Goal: Use online tool/utility: Utilize a website feature to perform a specific function

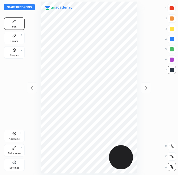
click at [12, 9] on button "Start recording" at bounding box center [19, 7] width 31 height 6
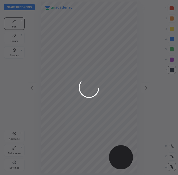
click at [174, 9] on div at bounding box center [89, 87] width 178 height 175
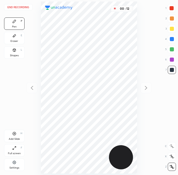
click at [172, 8] on div at bounding box center [172, 8] width 4 height 4
click at [175, 69] on div at bounding box center [172, 70] width 8 height 8
click at [16, 133] on div "Add Slide H" at bounding box center [14, 135] width 21 height 12
click at [171, 71] on div at bounding box center [172, 70] width 4 height 4
click at [20, 37] on div "Eraser E" at bounding box center [14, 38] width 21 height 12
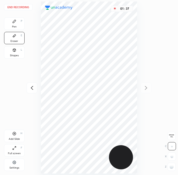
click at [22, 25] on div "Pen P" at bounding box center [14, 23] width 21 height 12
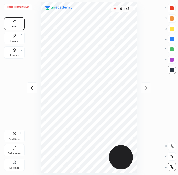
click at [169, 58] on div at bounding box center [172, 59] width 8 height 8
click at [174, 59] on div at bounding box center [172, 59] width 4 height 4
click at [175, 40] on div at bounding box center [172, 39] width 8 height 8
click at [171, 69] on div at bounding box center [172, 70] width 4 height 4
click at [173, 70] on div at bounding box center [172, 70] width 4 height 4
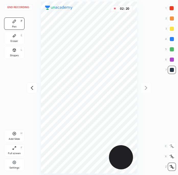
click at [174, 59] on div at bounding box center [172, 59] width 4 height 4
click at [175, 51] on div at bounding box center [172, 49] width 8 height 8
click at [169, 68] on div at bounding box center [172, 70] width 8 height 8
click at [12, 40] on div "Eraser" at bounding box center [15, 41] width 8 height 3
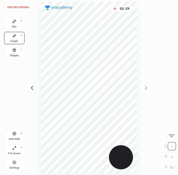
click at [11, 25] on div "Pen P" at bounding box center [14, 23] width 21 height 12
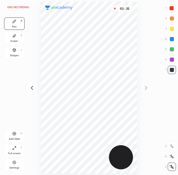
click at [170, 9] on div at bounding box center [172, 8] width 4 height 4
click at [172, 49] on div at bounding box center [172, 49] width 4 height 4
click at [173, 70] on div at bounding box center [172, 70] width 4 height 4
click at [175, 72] on div at bounding box center [172, 70] width 8 height 8
click at [170, 50] on div at bounding box center [172, 49] width 4 height 4
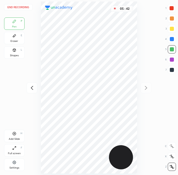
click at [171, 60] on div at bounding box center [172, 59] width 4 height 4
click at [174, 39] on div at bounding box center [172, 39] width 4 height 4
click at [17, 136] on div "Add Slide H" at bounding box center [14, 135] width 21 height 12
click at [175, 67] on div at bounding box center [172, 70] width 8 height 8
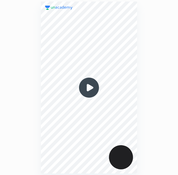
scroll to position [174, 96]
